Goal: Find contact information: Find contact information

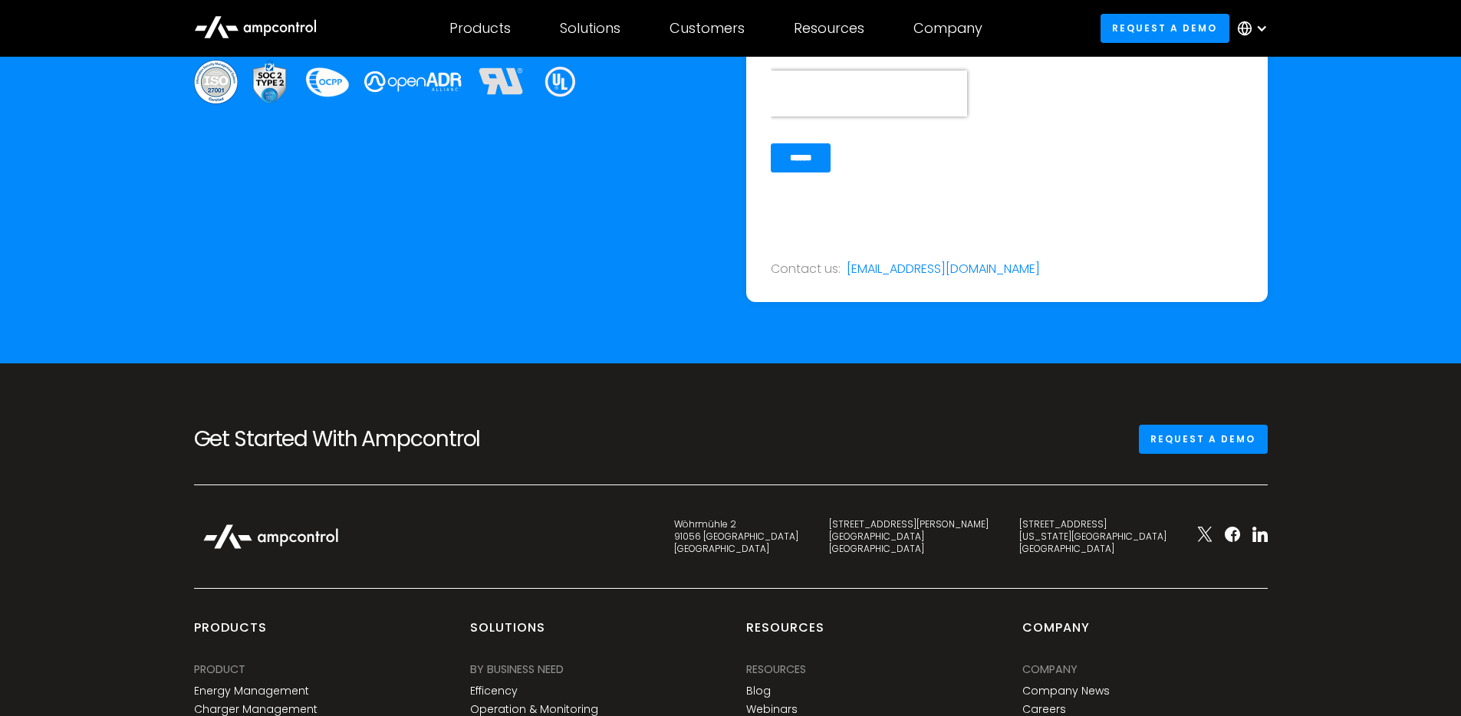
scroll to position [5687, 0]
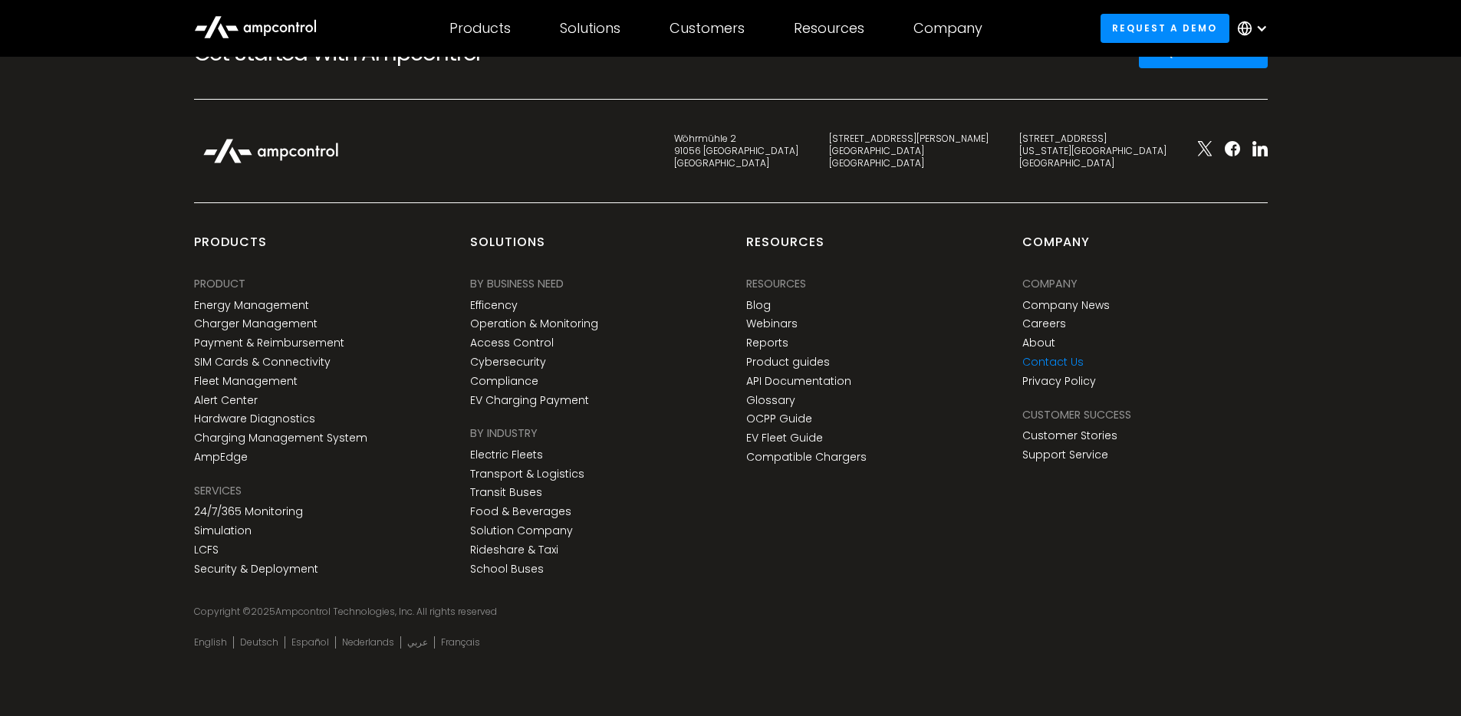
click at [1062, 360] on link "Contact Us" at bounding box center [1052, 362] width 61 height 13
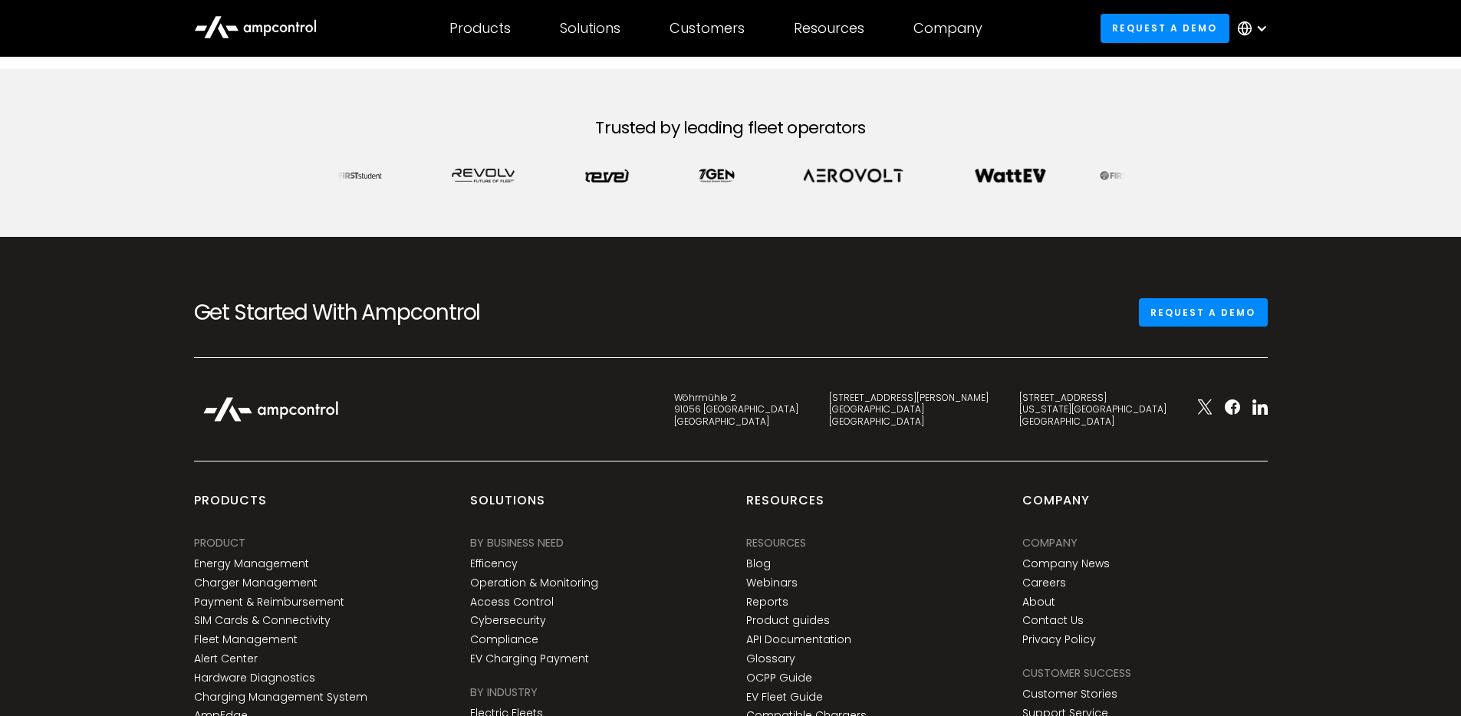
scroll to position [333, 0]
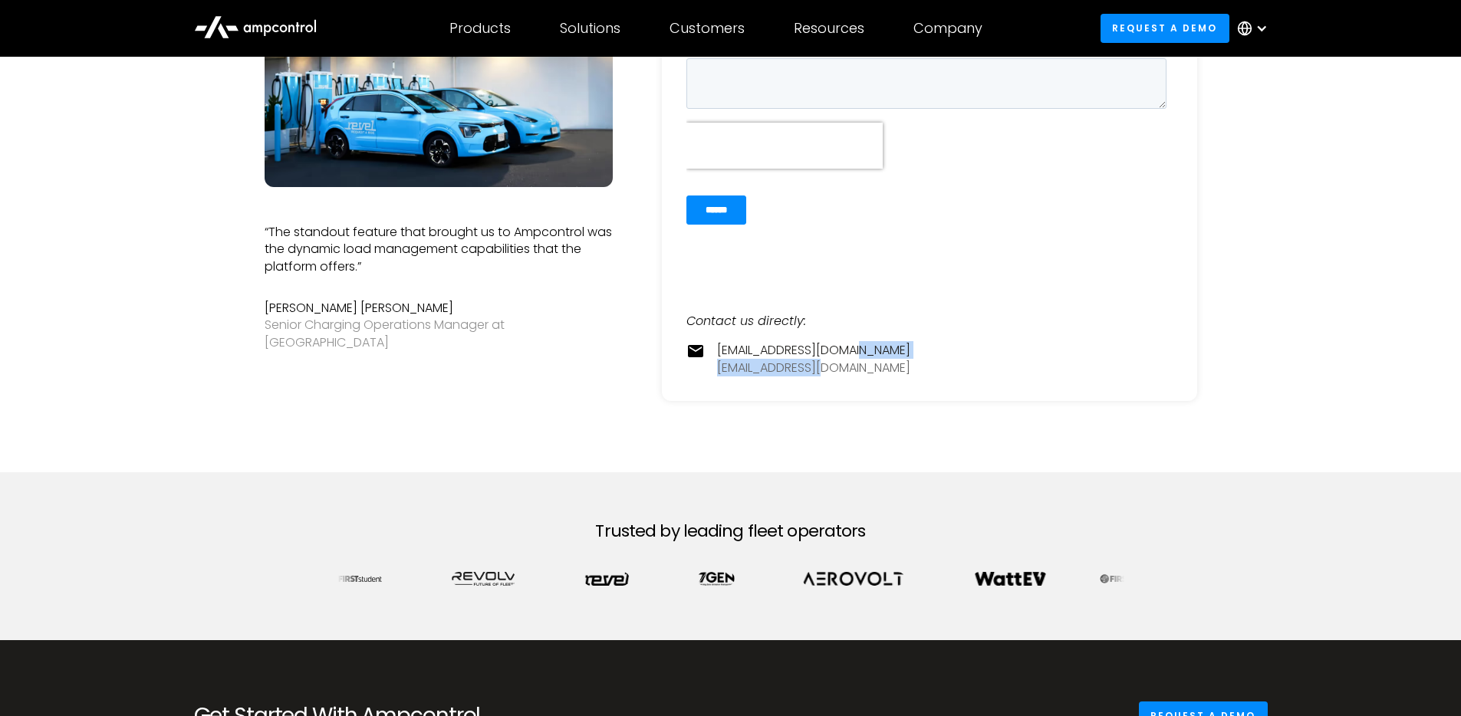
drag, startPoint x: 838, startPoint y: 362, endPoint x: 824, endPoint y: 363, distance: 14.6
click at [824, 363] on div "contact@ampcontrol.io pr@ampcontrol.io" at bounding box center [813, 359] width 193 height 35
copy div "pr@ampcontrol.io"
click at [287, 25] on icon at bounding box center [255, 26] width 123 height 37
